Goal: Check status: Check status

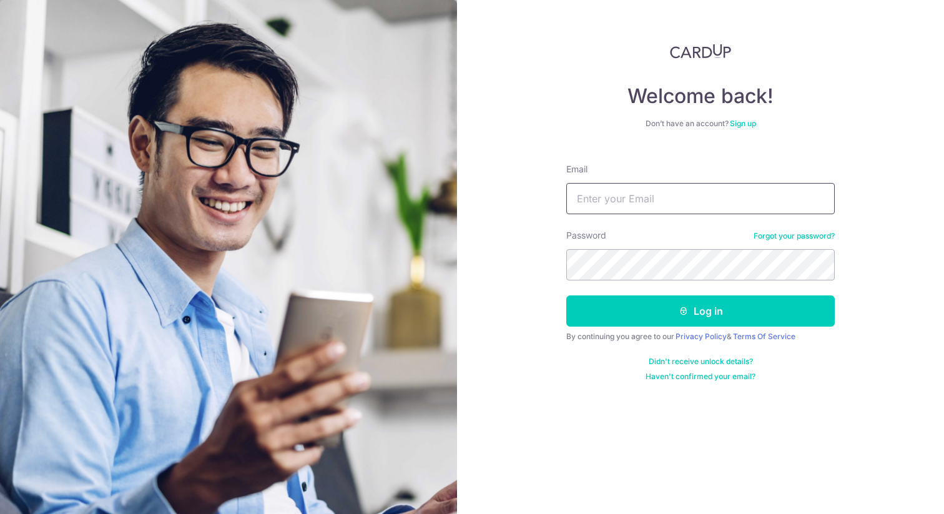
click at [652, 198] on input "Email" at bounding box center [700, 198] width 268 height 31
type input "[EMAIL_ADDRESS][DOMAIN_NAME]"
click at [566, 295] on button "Log in" at bounding box center [700, 310] width 268 height 31
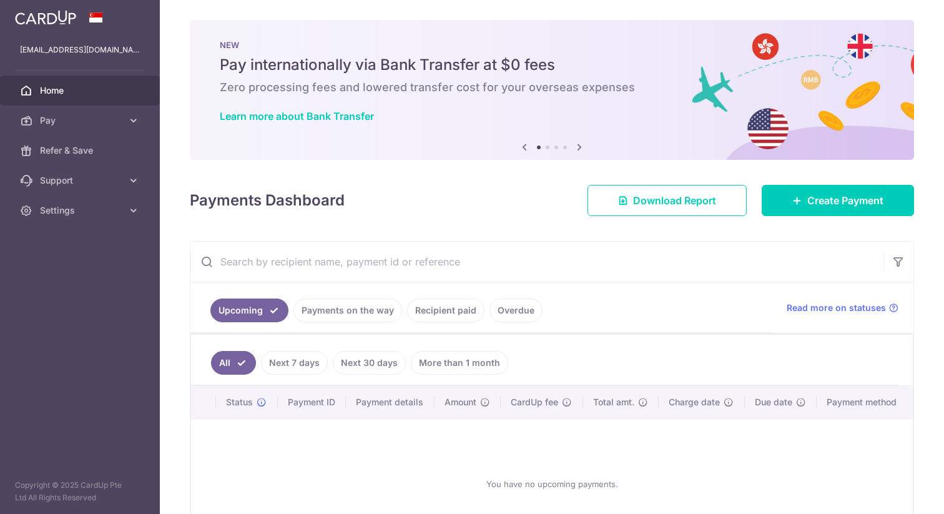
click at [333, 311] on link "Payments on the way" at bounding box center [347, 310] width 109 height 24
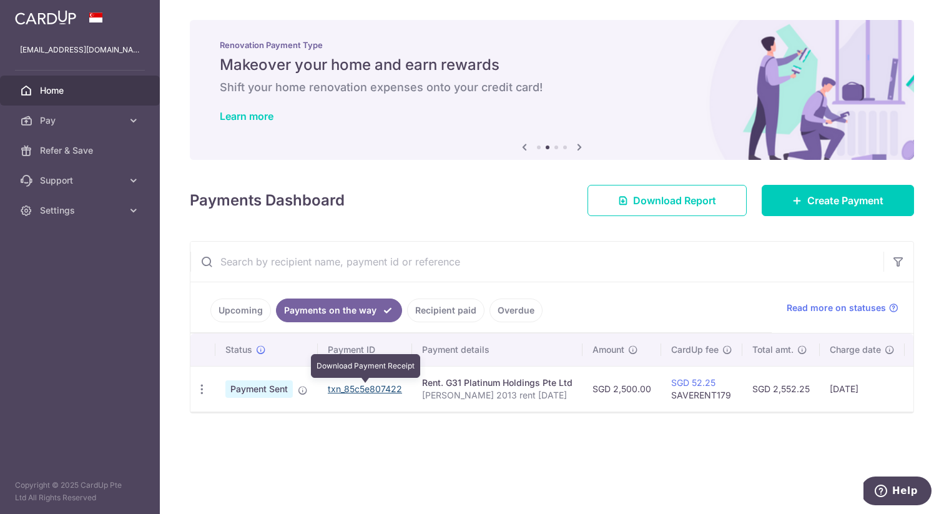
click at [370, 389] on link "txn_85c5e807422" at bounding box center [365, 388] width 74 height 11
